Goal: Navigation & Orientation: Find specific page/section

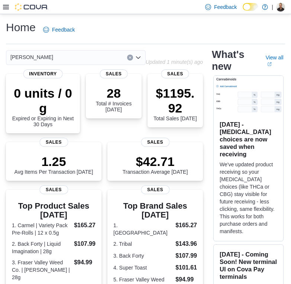
click at [3, 10] on icon at bounding box center [6, 7] width 6 height 6
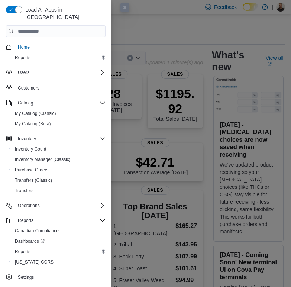
click at [0, 56] on div "Load All Apps in New Hub Home Reports Users Customers Catalog My Catalog (Class…" at bounding box center [55, 145] width 111 height 290
